Goal: Register for event/course

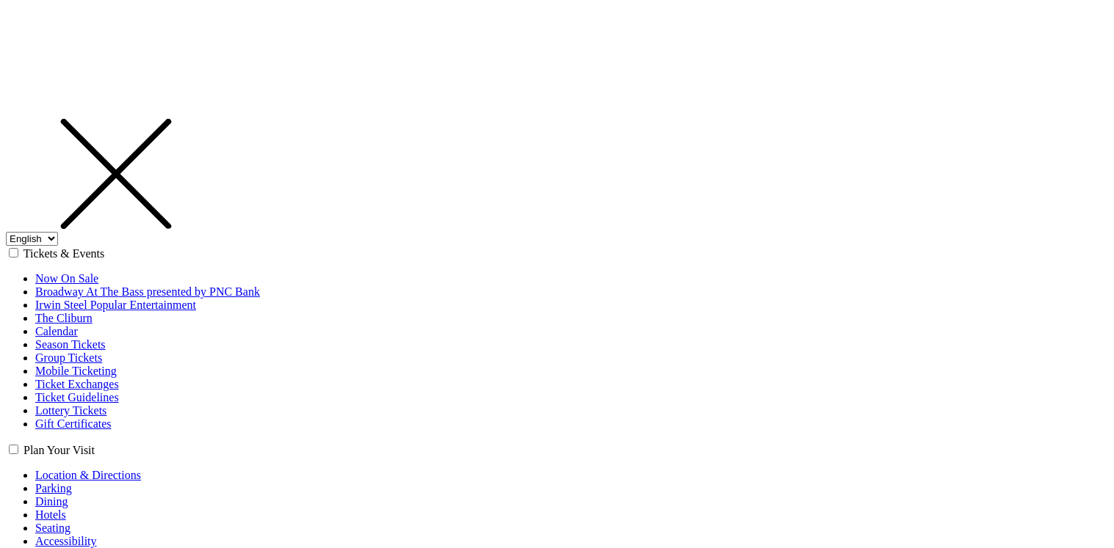
select select "1"
select select "[GEOGRAPHIC_DATA]"
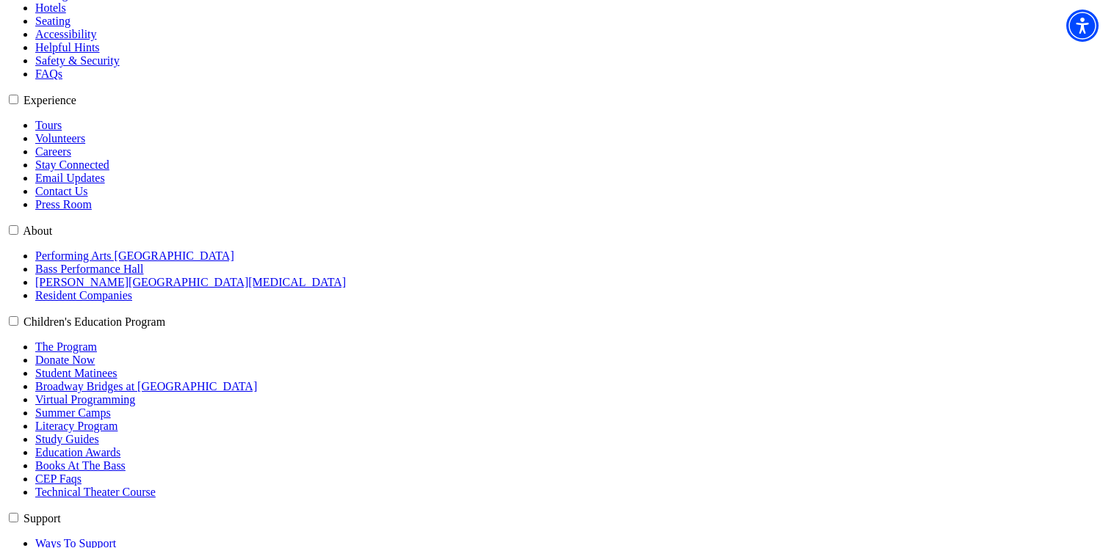
scroll to position [514, 0]
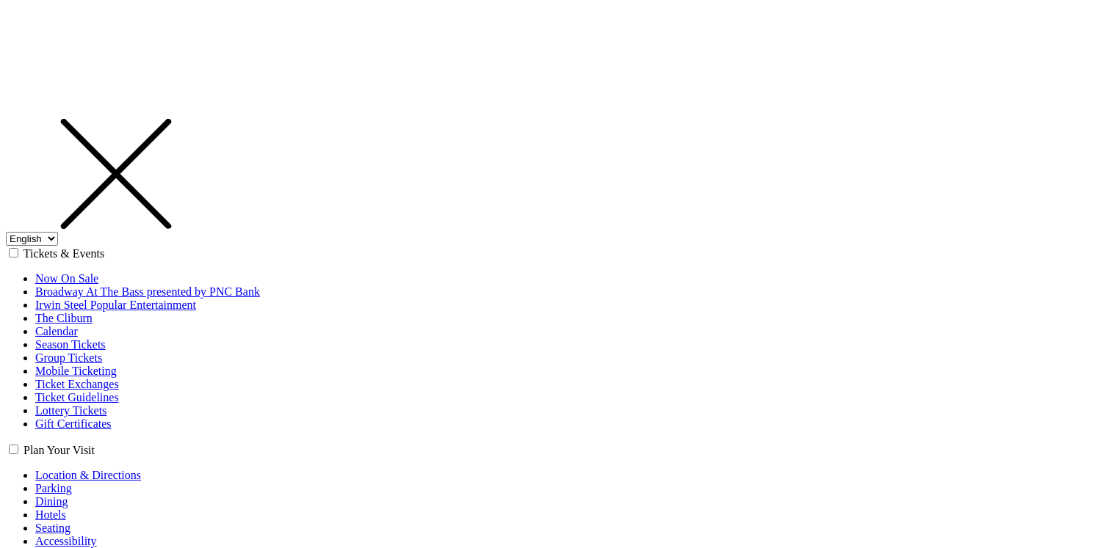
select select "1"
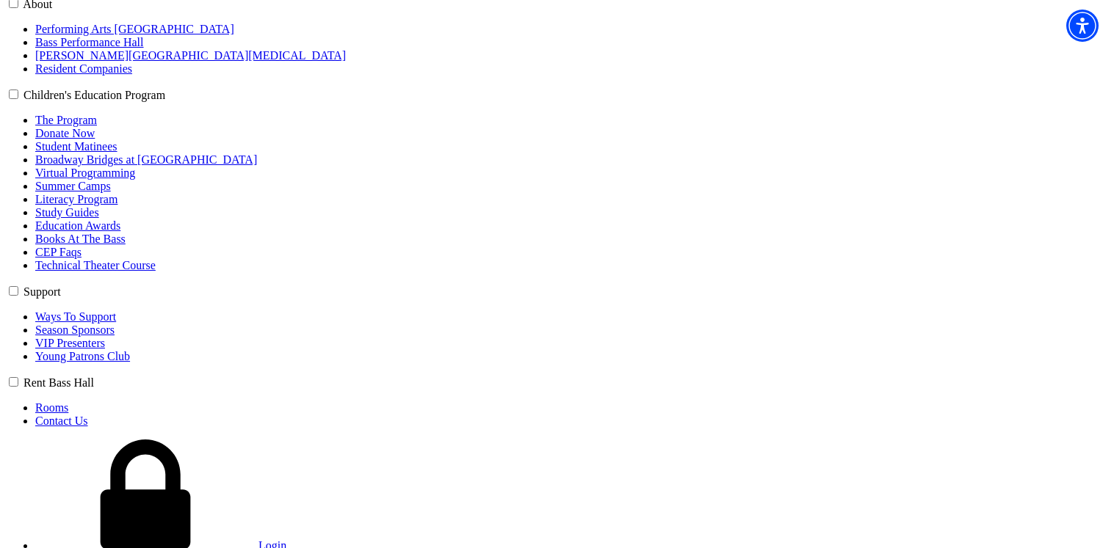
scroll to position [807, 0]
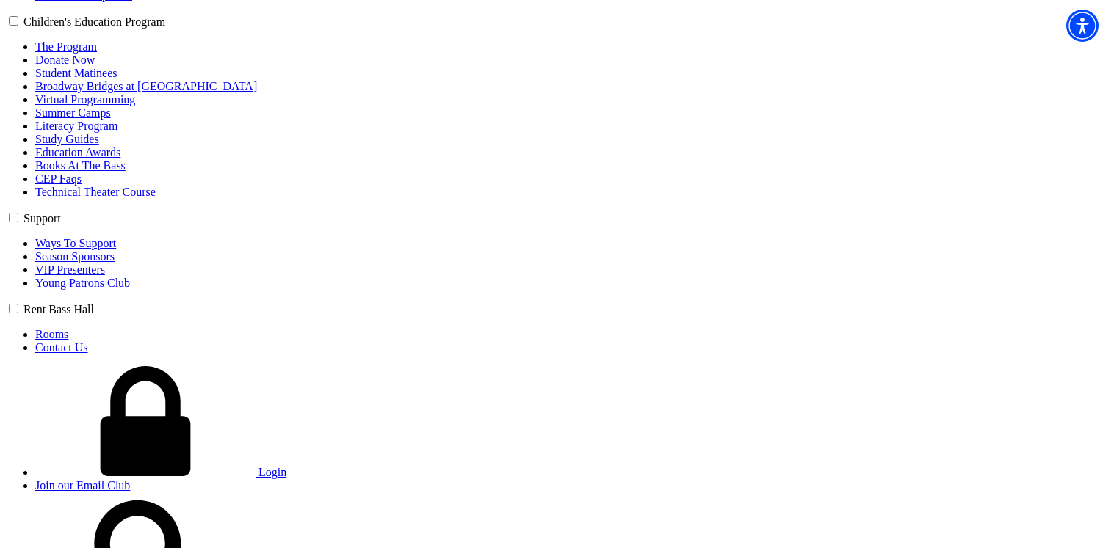
radio input "true"
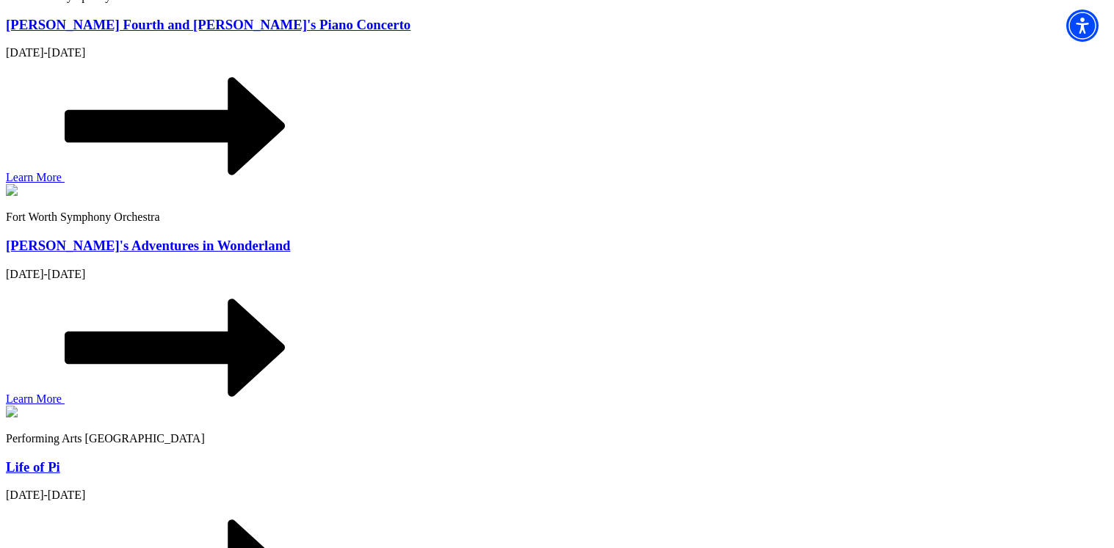
scroll to position [1615, 0]
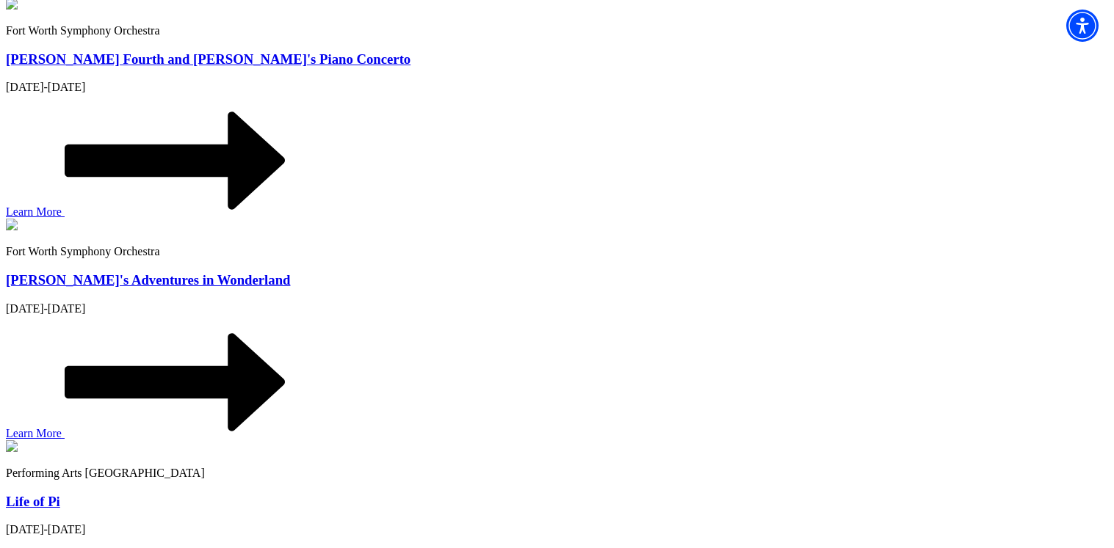
scroll to position [1615, 0]
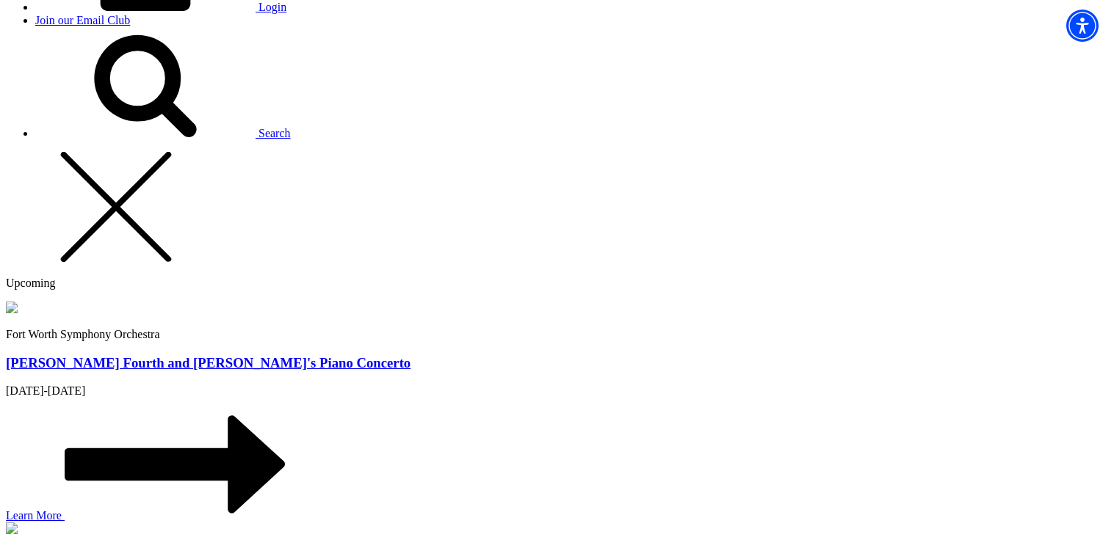
scroll to position [1615, 0]
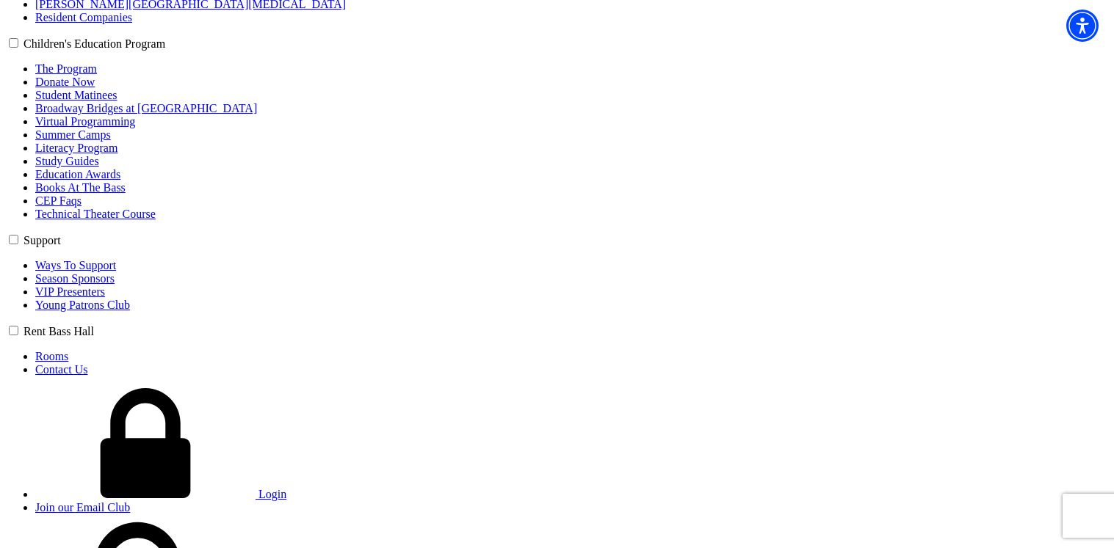
scroll to position [881, 0]
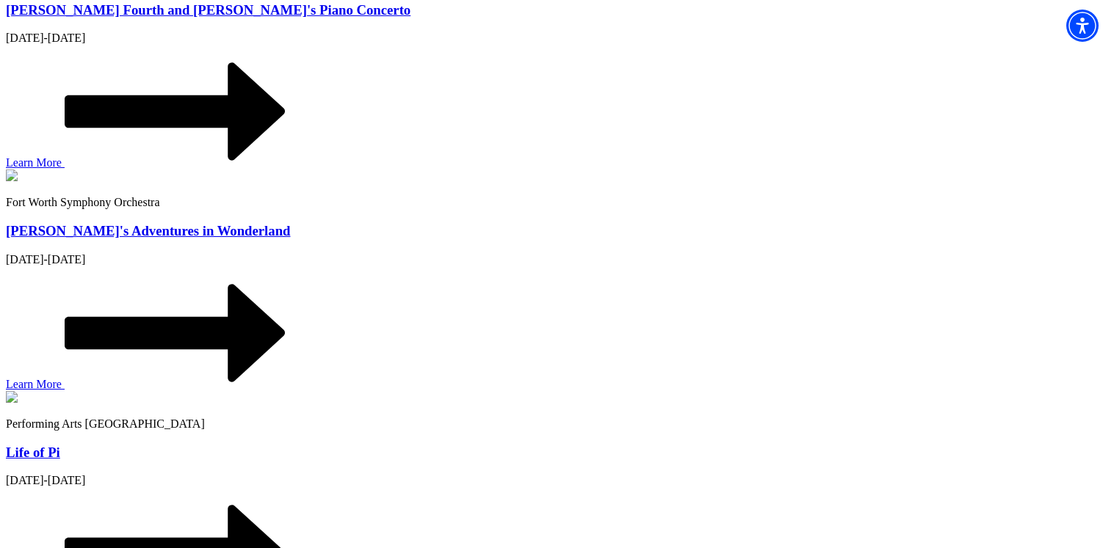
scroll to position [1615, 0]
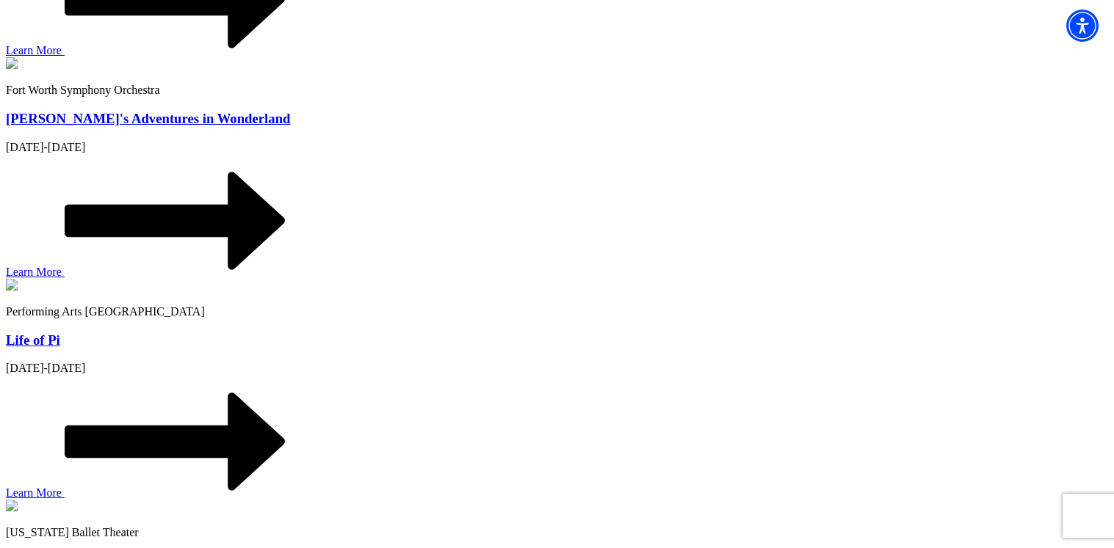
scroll to position [1762, 0]
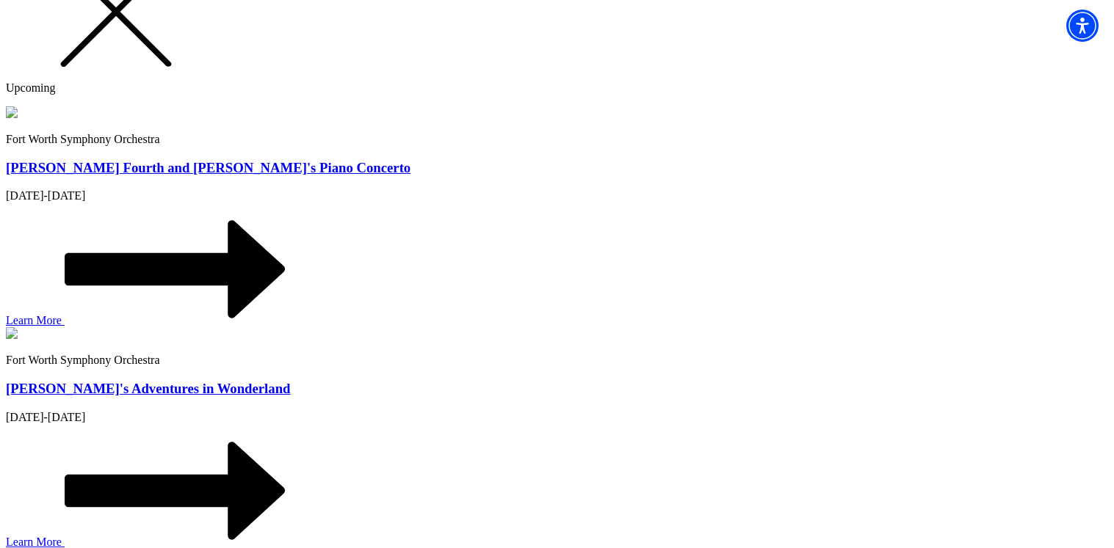
scroll to position [1615, 0]
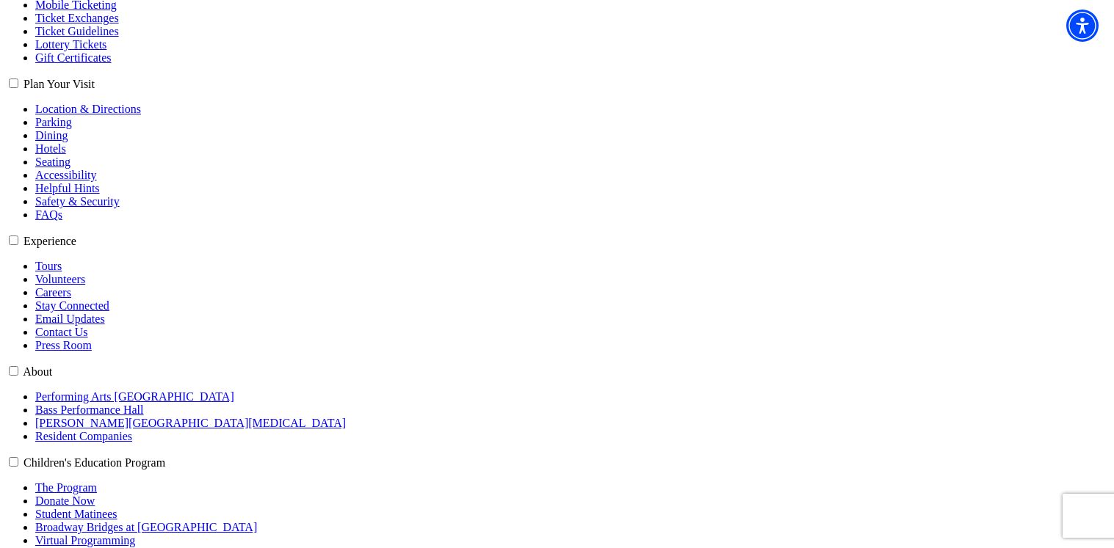
scroll to position [367, 0]
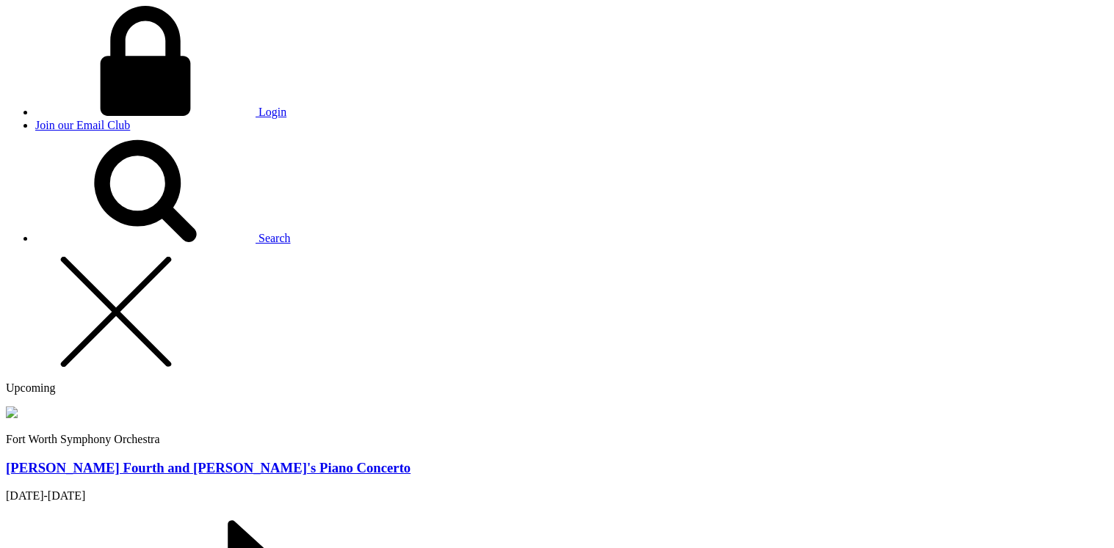
scroll to position [1321, 0]
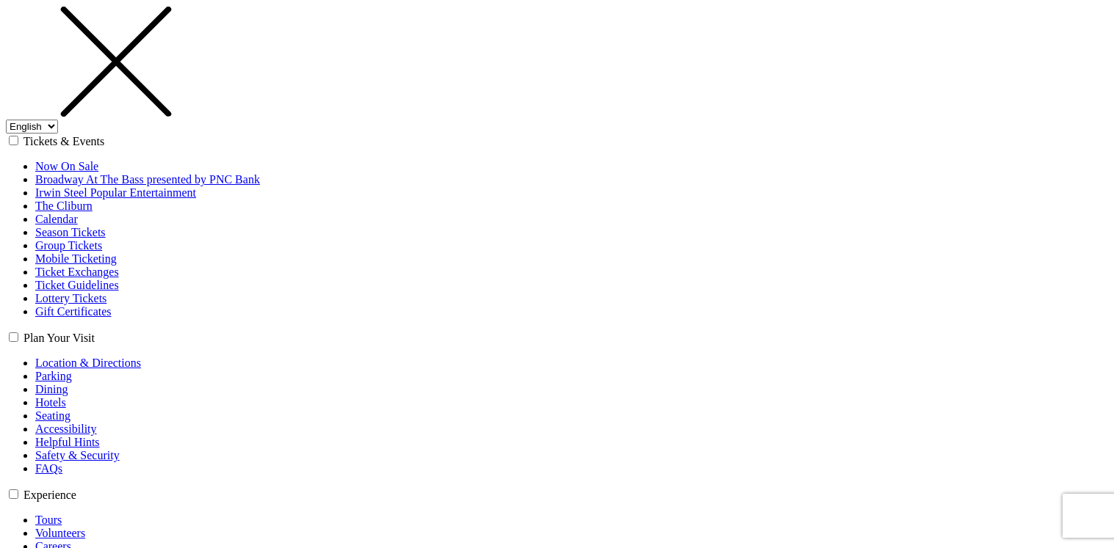
scroll to position [147, 0]
